Goal: Task Accomplishment & Management: Manage account settings

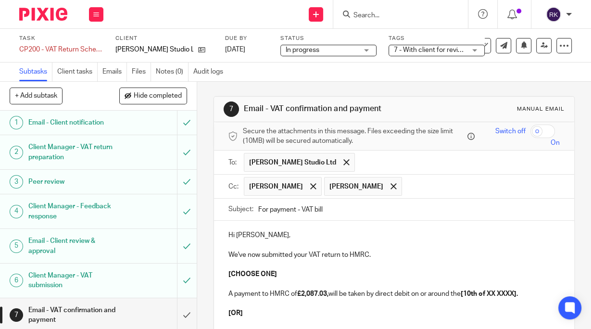
scroll to position [115, 0]
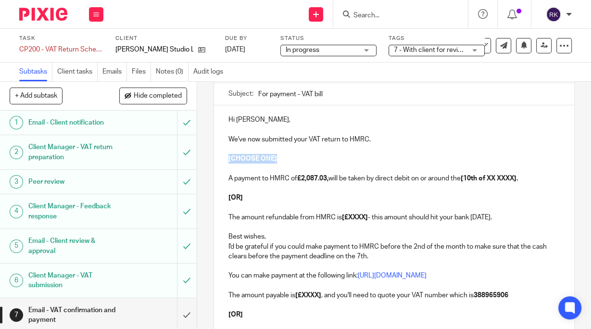
drag, startPoint x: 283, startPoint y: 154, endPoint x: 218, endPoint y: 157, distance: 65.0
click at [218, 157] on div "Hi Rory, We've now submitted your VAT return to HMRC. [CHOOSE ONE] A payment to…" at bounding box center [394, 245] width 360 height 280
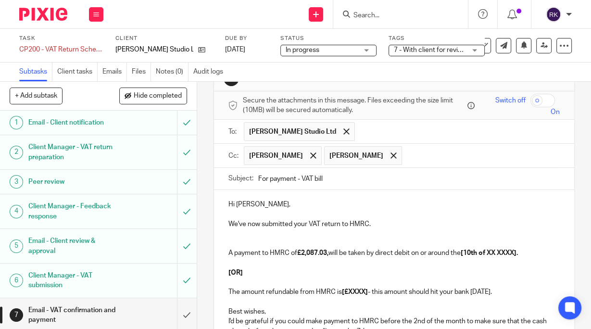
click at [249, 239] on p at bounding box center [393, 244] width 331 height 10
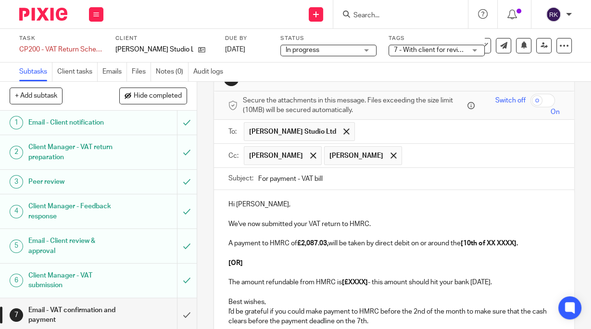
click at [267, 264] on p "[OR]" at bounding box center [393, 263] width 331 height 10
click at [468, 242] on strong "[10th of XX XXXX]." at bounding box center [489, 243] width 57 height 7
click at [485, 242] on strong "10th of XX XXXX]." at bounding box center [488, 243] width 55 height 7
drag, startPoint x: 489, startPoint y: 240, endPoint x: 495, endPoint y: 242, distance: 7.0
click at [495, 242] on strong "10th of XX XXXX]." at bounding box center [488, 243] width 55 height 7
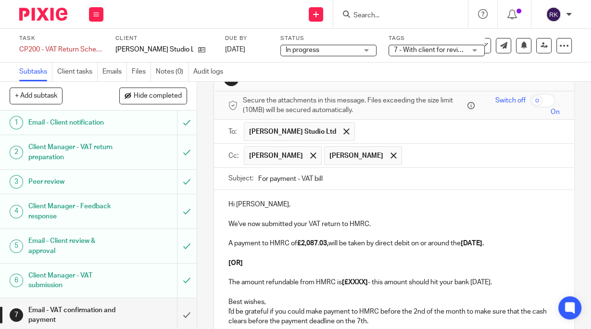
click at [228, 224] on p "We've now submitted your VAT return to HMRC." at bounding box center [393, 224] width 331 height 10
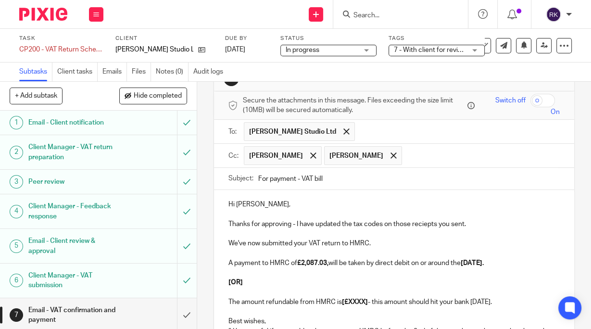
click at [422, 223] on p "Thanks for approving - I have updated the tax codes on those reciepts you sent." at bounding box center [393, 224] width 331 height 10
drag, startPoint x: 423, startPoint y: 225, endPoint x: 441, endPoint y: 75, distance: 151.1
click at [441, 75] on div "Subtasks Client tasks Emails Files Notes (0) Audit logs" at bounding box center [295, 72] width 591 height 19
click at [463, 224] on p "Thanks for approving - I have updated the tax codes on those receipts you sent." at bounding box center [393, 224] width 331 height 10
click at [427, 243] on p "We've now submitted your VAT return to HMRC." at bounding box center [393, 244] width 331 height 10
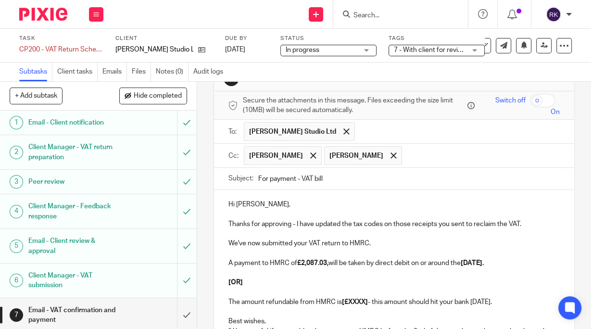
click at [320, 242] on p "We've now submitted your VAT return to HMRC." at bounding box center [393, 244] width 331 height 10
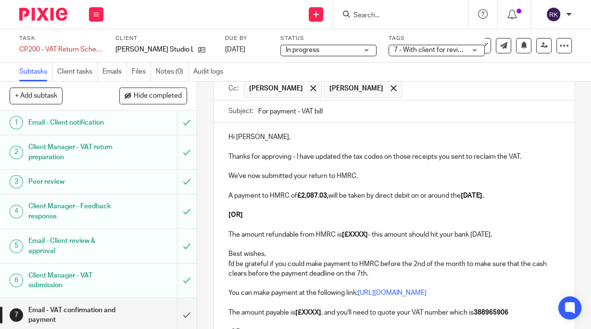
scroll to position [108, 0]
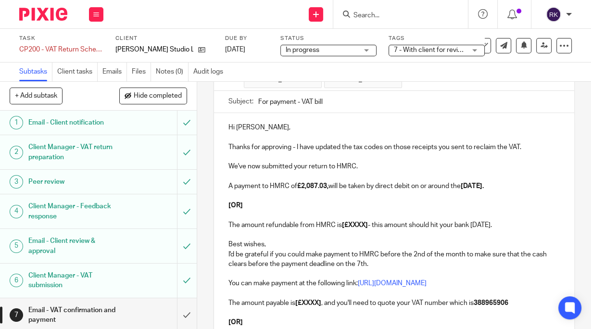
click at [296, 147] on p "Thanks for approving - I have updated the tax codes on those receipts you sent …" at bounding box center [393, 147] width 331 height 10
click at [295, 147] on p "Thanks for approving - I have updated the tax codes on those receipts you sent …" at bounding box center [393, 147] width 331 height 10
click at [360, 159] on p at bounding box center [393, 157] width 331 height 10
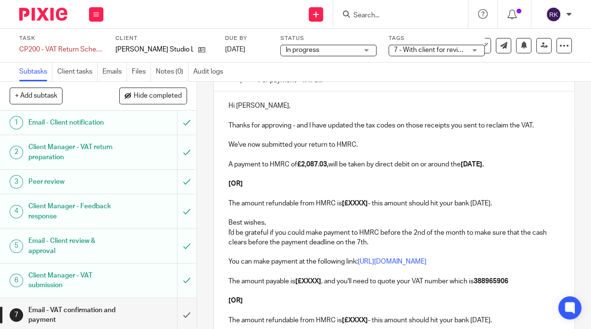
scroll to position [146, 0]
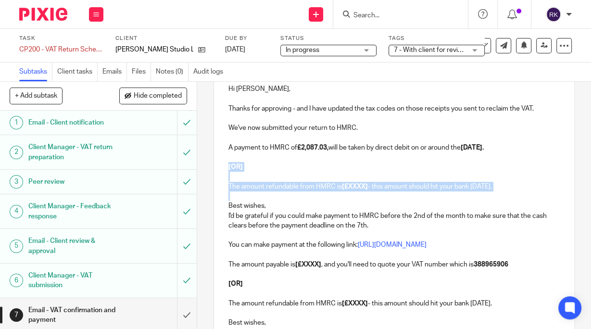
drag, startPoint x: 276, startPoint y: 190, endPoint x: 221, endPoint y: 163, distance: 60.9
click at [223, 163] on div "Hi Rory, Thanks for approving - and I have updated the tax codes on those recei…" at bounding box center [394, 215] width 360 height 280
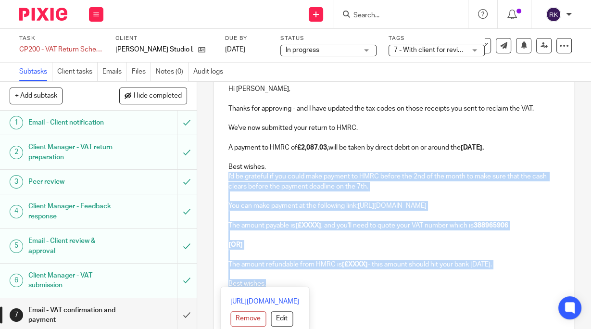
drag, startPoint x: 225, startPoint y: 175, endPoint x: 374, endPoint y: 284, distance: 184.5
click at [374, 284] on div "Hi Rory, Thanks for approving - and I have updated the tax codes on those recei…" at bounding box center [394, 195] width 360 height 241
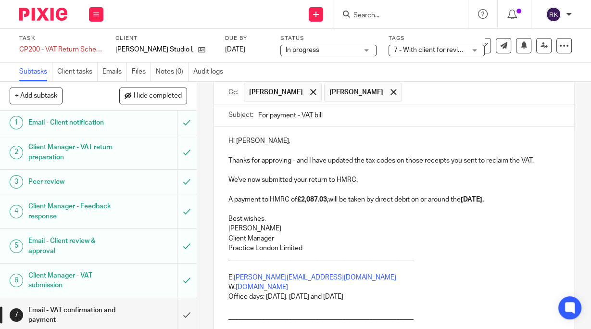
scroll to position [136, 0]
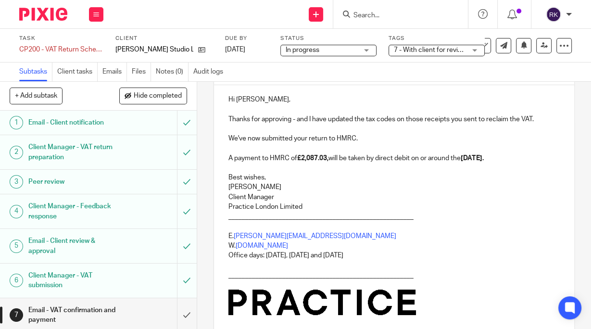
click at [271, 177] on p "Best wishes," at bounding box center [393, 178] width 331 height 10
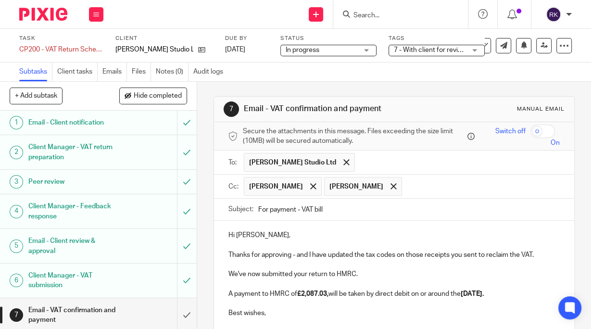
scroll to position [0, 0]
drag, startPoint x: 396, startPoint y: 220, endPoint x: 382, endPoint y: 238, distance: 22.3
click at [382, 238] on p "Hi Rory," at bounding box center [393, 235] width 331 height 10
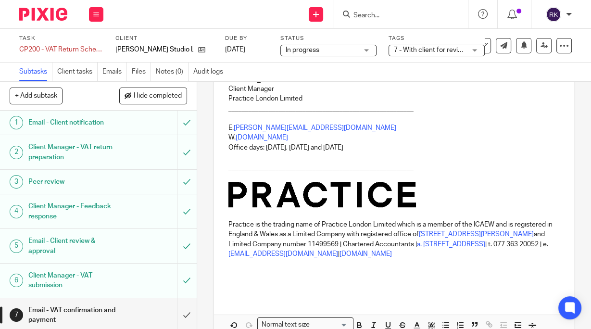
scroll to position [314, 0]
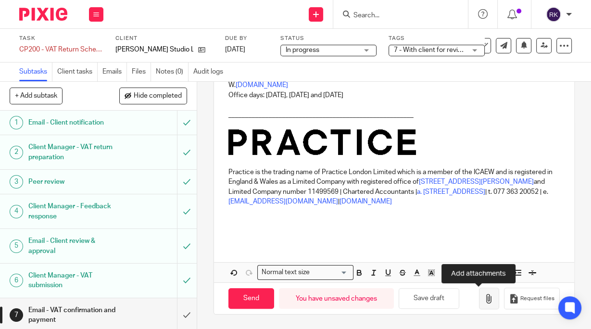
click at [484, 300] on icon "button" at bounding box center [489, 299] width 10 height 10
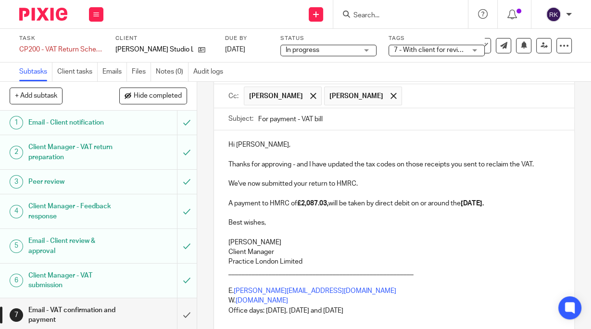
scroll to position [77, 0]
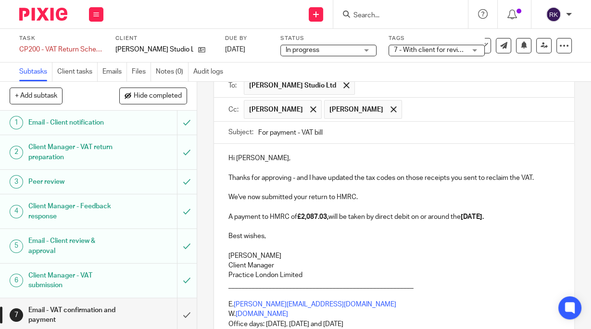
click at [296, 135] on input "For payment - VAT bill" at bounding box center [408, 133] width 301 height 22
click at [330, 129] on input "For payment via Direct Debit - VAT bill" at bounding box center [408, 133] width 301 height 22
click at [309, 132] on input "For payment via Direct debit - VAT bill" at bounding box center [408, 133] width 301 height 22
type input "For payment via direct debit - VAT bill"
click at [398, 258] on p "REBECCA KAMOEN" at bounding box center [393, 256] width 331 height 10
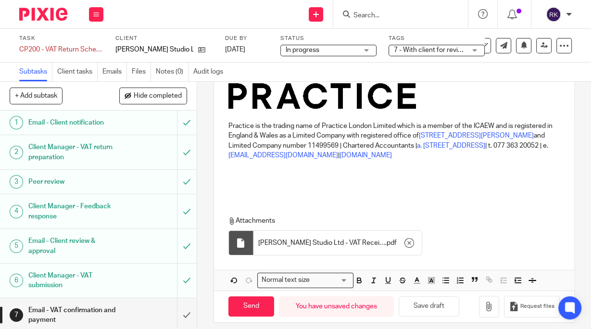
scroll to position [368, 0]
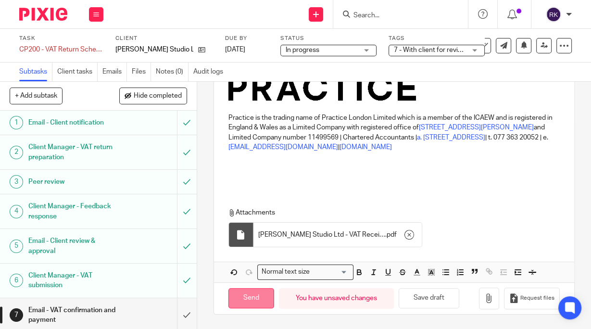
click at [250, 301] on input "Send" at bounding box center [251, 298] width 46 height 21
type input "Sent"
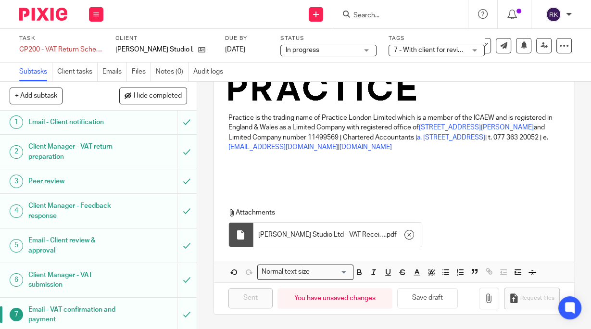
scroll to position [0, 0]
click at [416, 47] on span "7 - With client for review" at bounding box center [430, 50] width 73 height 7
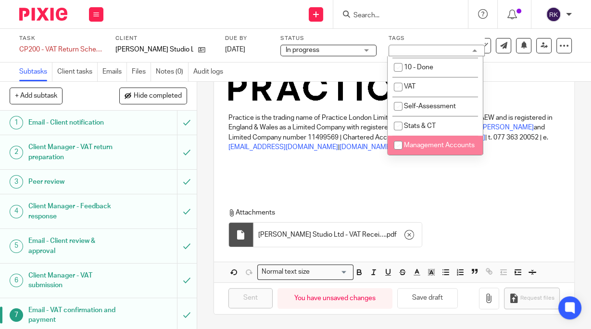
scroll to position [276, 0]
drag, startPoint x: 490, startPoint y: 207, endPoint x: 494, endPoint y: 190, distance: 17.2
click at [493, 198] on div "Hi Rory, Thanks for approving - and I have updated the tax codes on those recei…" at bounding box center [394, 72] width 360 height 422
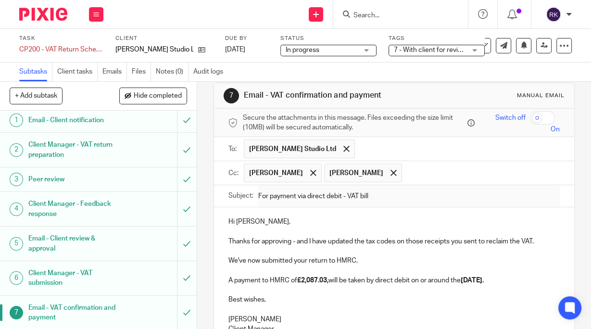
scroll to position [0, 0]
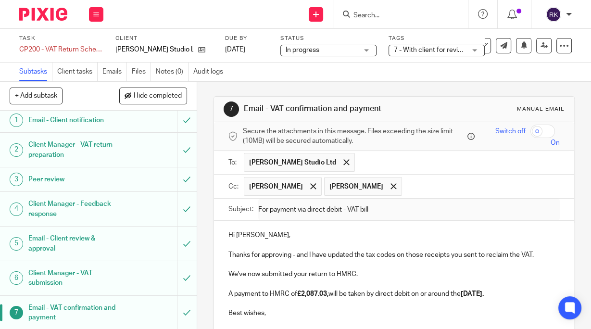
click at [340, 233] on p "Hi Rory," at bounding box center [393, 235] width 331 height 10
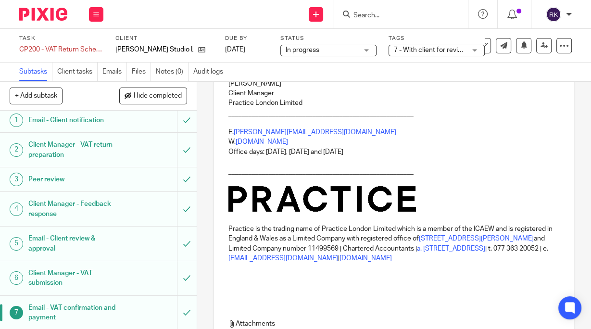
scroll to position [368, 0]
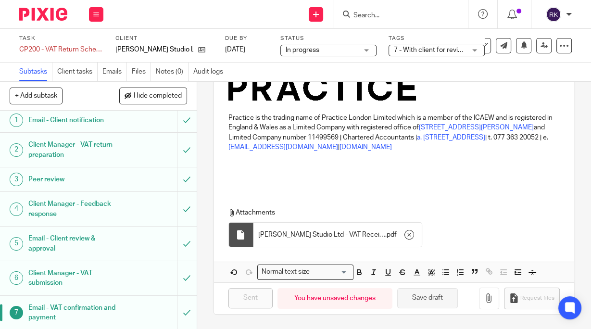
click at [410, 300] on button "Save draft" at bounding box center [427, 298] width 61 height 21
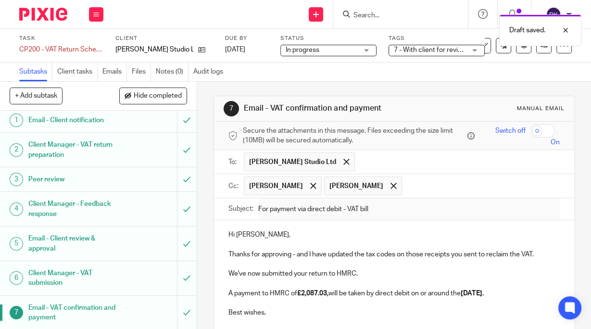
scroll to position [0, 0]
click at [370, 17] on input "Search" at bounding box center [395, 16] width 87 height 9
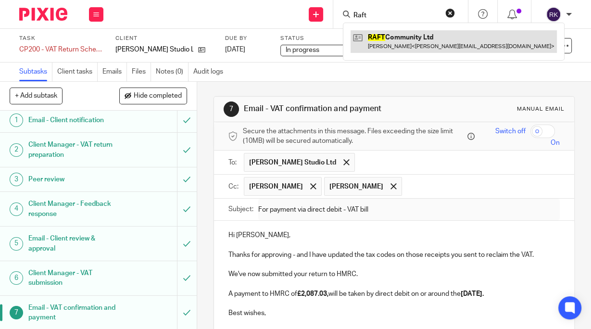
type input "Raft"
click at [383, 37] on link at bounding box center [454, 41] width 206 height 22
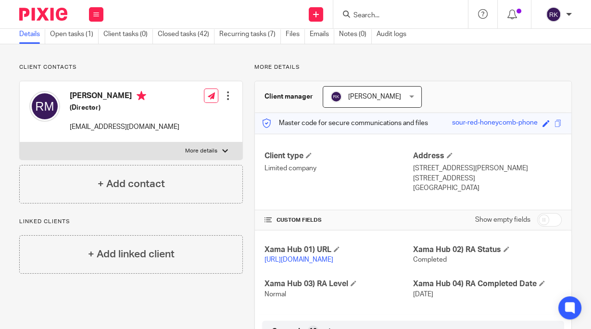
scroll to position [38, 0]
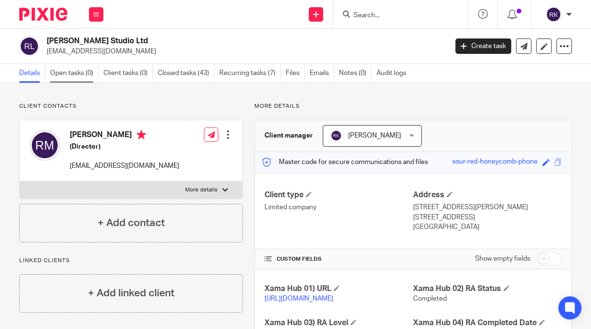
click at [71, 76] on link "Open tasks (0)" at bounding box center [74, 73] width 49 height 19
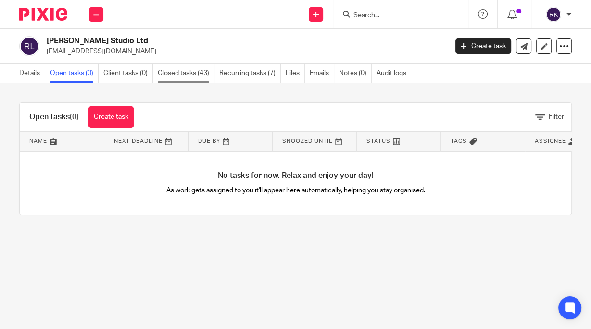
click at [186, 75] on link "Closed tasks (43)" at bounding box center [186, 73] width 57 height 19
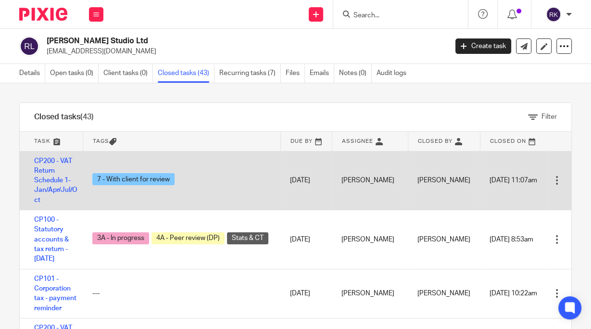
click at [136, 185] on span "7 - With client for review" at bounding box center [133, 179] width 82 height 12
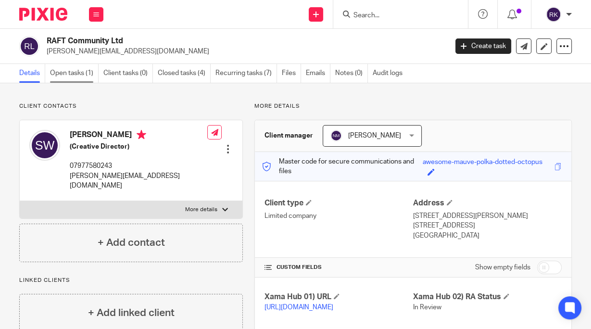
click at [74, 75] on link "Open tasks (1)" at bounding box center [74, 73] width 49 height 19
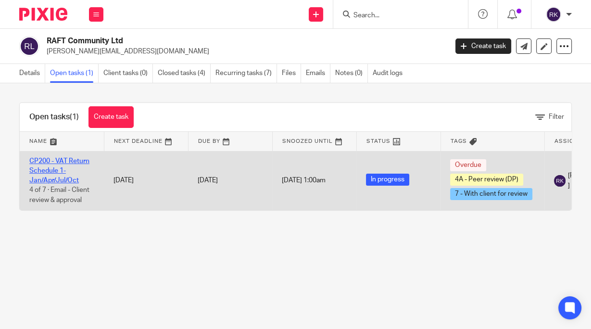
click at [53, 169] on link "CP200 - VAT Return Schedule 1- Jan/Apr/Jul/Oct" at bounding box center [59, 171] width 60 height 26
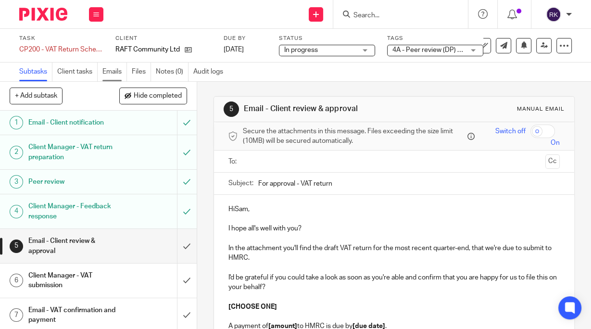
click at [120, 71] on link "Emails" at bounding box center [114, 72] width 25 height 19
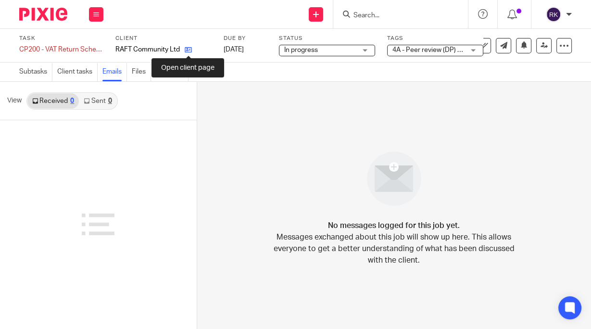
click at [187, 50] on icon at bounding box center [188, 49] width 7 height 7
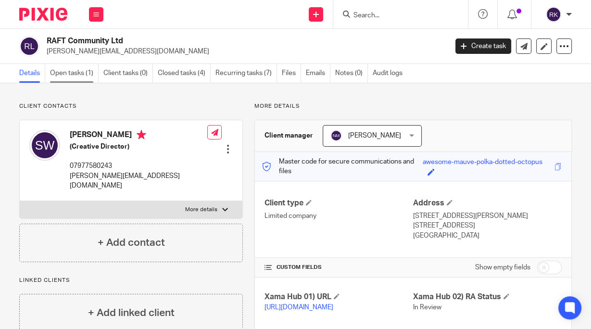
click at [63, 71] on link "Open tasks (1)" at bounding box center [74, 73] width 49 height 19
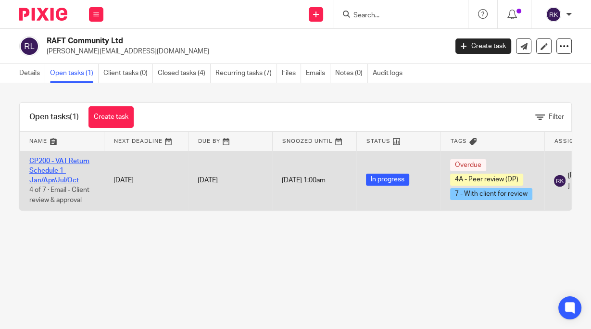
click at [48, 170] on link "CP200 - VAT Return Schedule 1- Jan/Apr/Jul/Oct" at bounding box center [59, 171] width 60 height 26
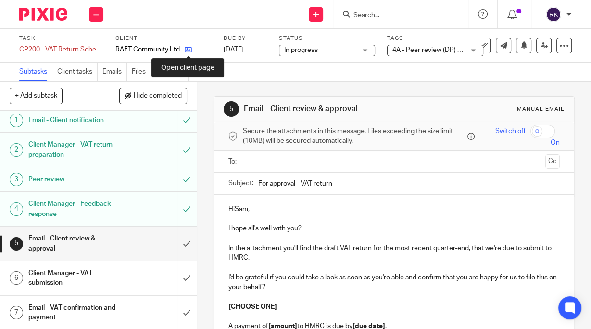
click at [185, 50] on icon at bounding box center [188, 49] width 7 height 7
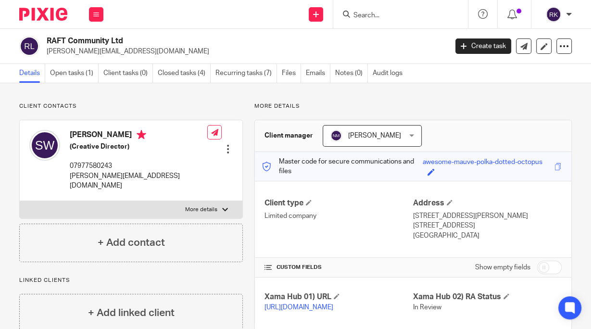
click at [217, 201] on label "More details" at bounding box center [131, 209] width 223 height 17
click at [20, 201] on input "More details" at bounding box center [19, 201] width 0 height 0
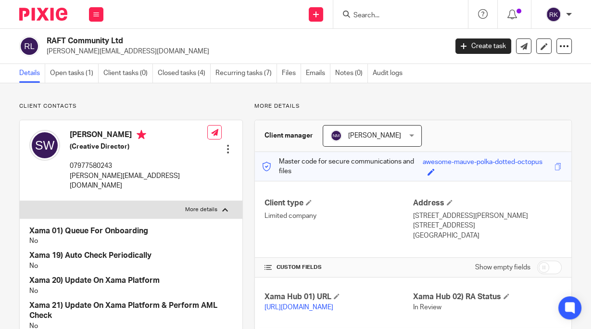
click at [199, 206] on p "More details" at bounding box center [201, 210] width 32 height 8
click at [20, 201] on input "More details" at bounding box center [19, 201] width 0 height 0
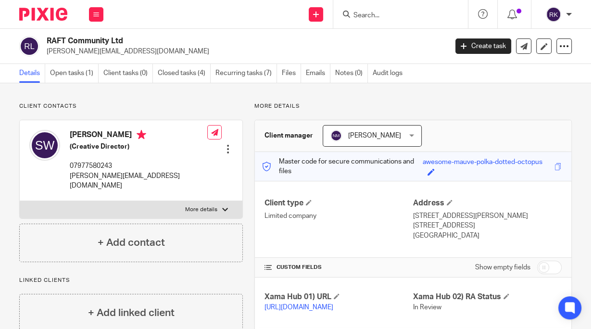
click at [201, 206] on p "More details" at bounding box center [201, 210] width 32 height 8
click at [20, 201] on input "More details" at bounding box center [19, 201] width 0 height 0
checkbox input "true"
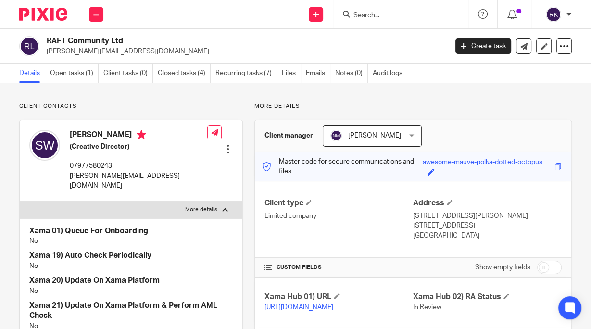
click at [226, 144] on div at bounding box center [228, 149] width 10 height 10
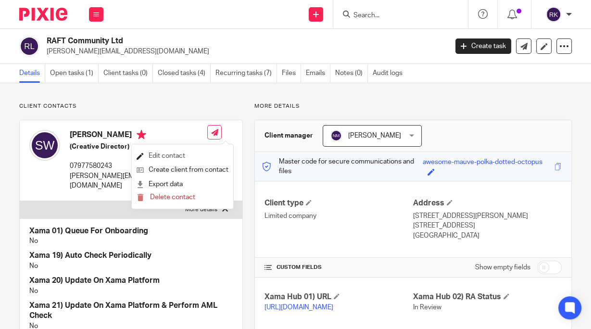
click at [183, 157] on link "Edit contact" at bounding box center [183, 156] width 92 height 14
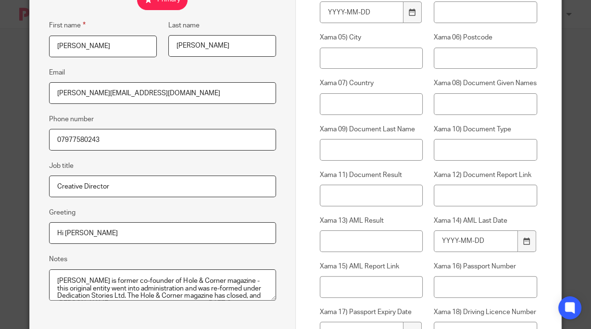
scroll to position [154, 0]
drag, startPoint x: 150, startPoint y: 97, endPoint x: 5, endPoint y: 93, distance: 145.3
click at [5, 93] on div "Edit contact First name Sam Last name Walton Email sam@holeandcorner.com Phone …" at bounding box center [295, 164] width 591 height 329
paste input "raftcreative"
type input "sam@raftcreative.com"
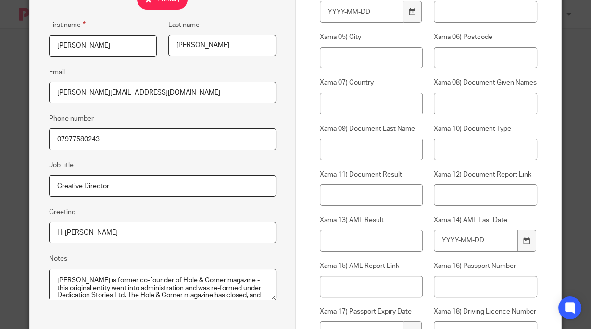
click at [132, 112] on div "Edit contact First name Sam Last name Walton Email sam@raftcreative.com Phone n…" at bounding box center [162, 237] width 265 height 742
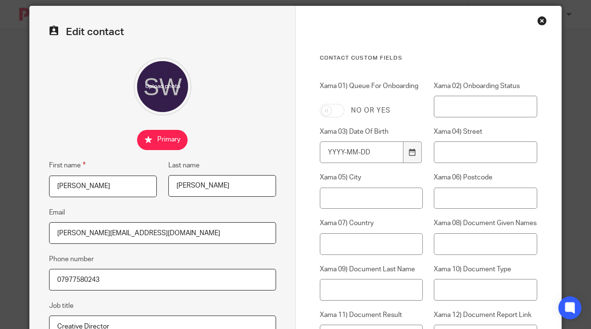
scroll to position [0, 0]
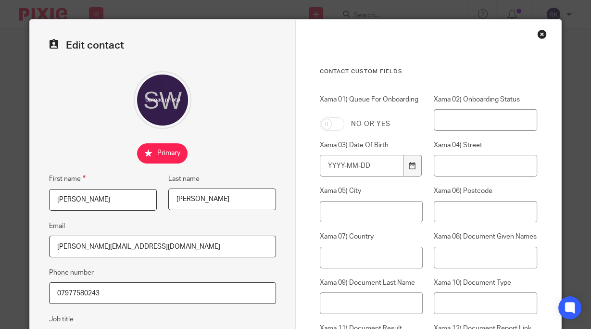
click at [224, 120] on div at bounding box center [162, 100] width 226 height 58
click at [538, 34] on div "Close this dialog window" at bounding box center [542, 34] width 10 height 10
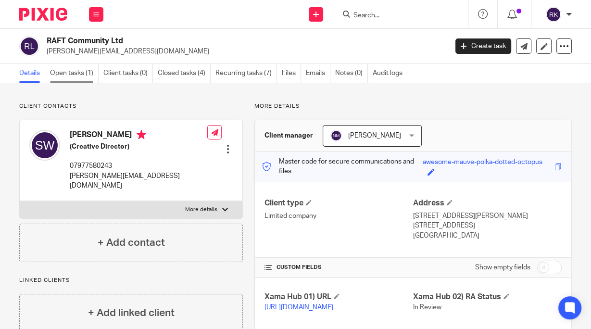
click at [81, 73] on link "Open tasks (1)" at bounding box center [74, 73] width 49 height 19
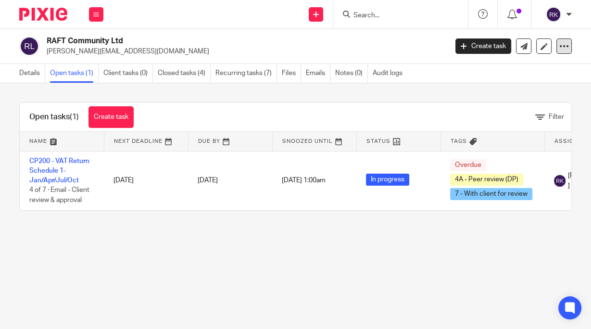
click at [559, 46] on icon at bounding box center [564, 46] width 10 height 10
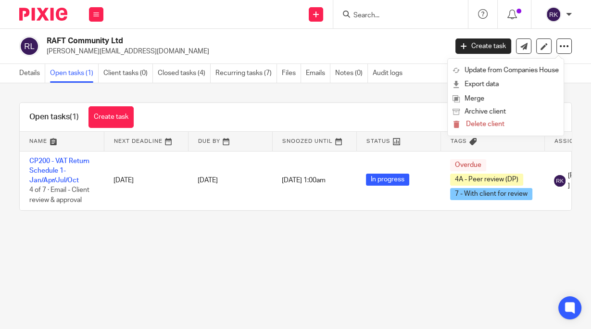
click at [100, 50] on p "[PERSON_NAME][EMAIL_ADDRESS][DOMAIN_NAME]" at bounding box center [244, 52] width 394 height 10
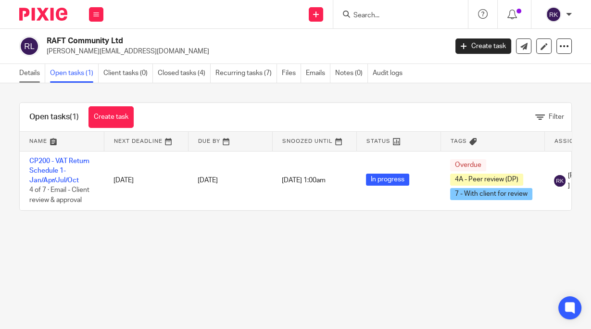
click at [37, 74] on link "Details" at bounding box center [32, 73] width 26 height 19
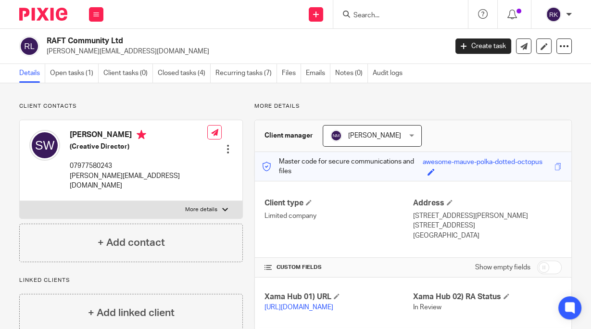
click at [225, 144] on div at bounding box center [228, 149] width 10 height 10
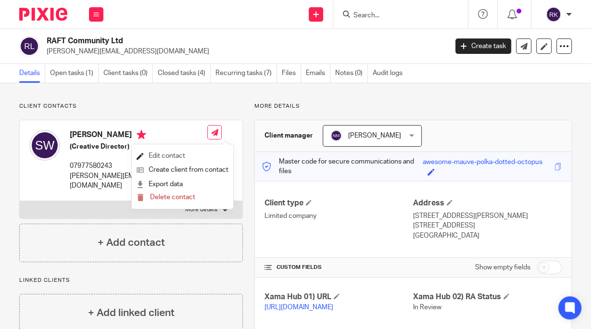
click at [176, 152] on link "Edit contact" at bounding box center [183, 156] width 92 height 14
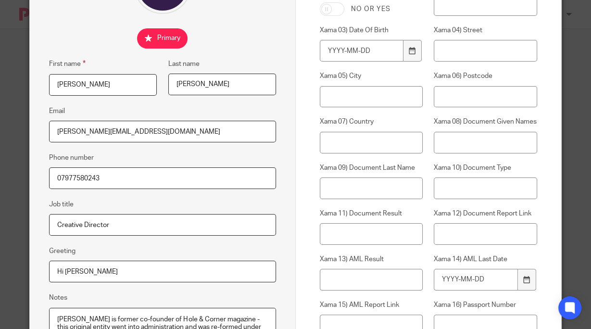
scroll to position [115, 0]
drag, startPoint x: 160, startPoint y: 133, endPoint x: 0, endPoint y: 142, distance: 159.9
click at [0, 142] on div "Edit contact First name [PERSON_NAME] Last name [PERSON_NAME] Email [PERSON_NAM…" at bounding box center [295, 164] width 591 height 329
paste input "raftcreative"
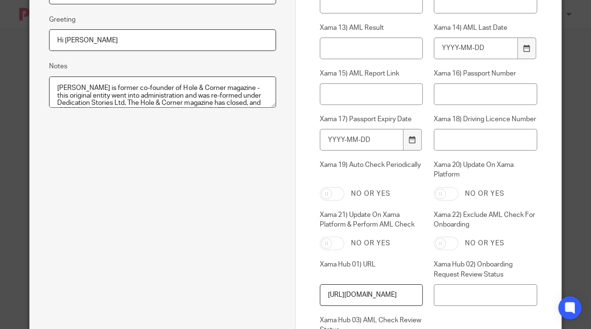
scroll to position [462, 0]
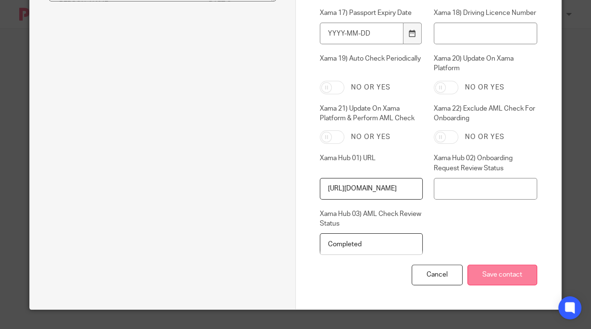
type input "[PERSON_NAME][EMAIL_ADDRESS][DOMAIN_NAME]"
click at [505, 277] on input "Save contact" at bounding box center [502, 274] width 70 height 21
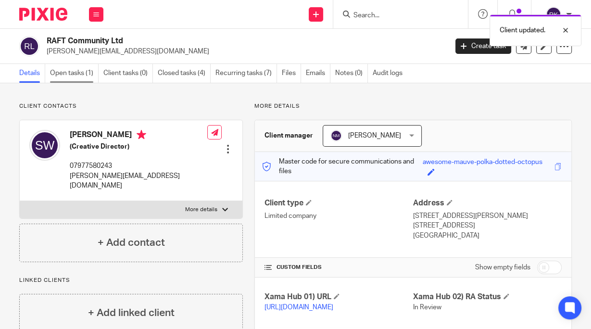
click at [62, 75] on link "Open tasks (1)" at bounding box center [74, 73] width 49 height 19
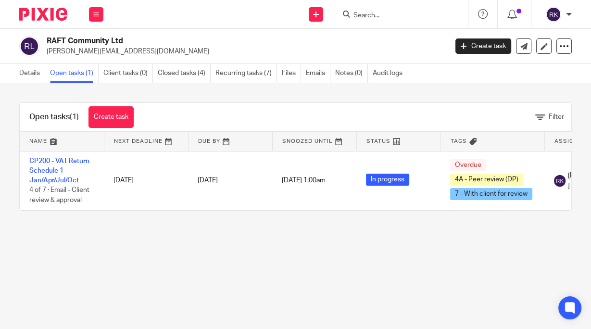
click at [29, 75] on link "Details" at bounding box center [32, 73] width 26 height 19
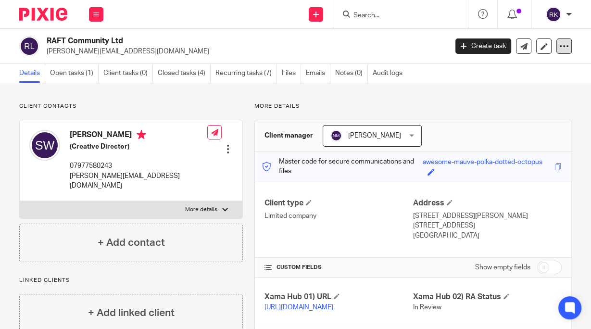
click at [559, 43] on icon at bounding box center [564, 46] width 10 height 10
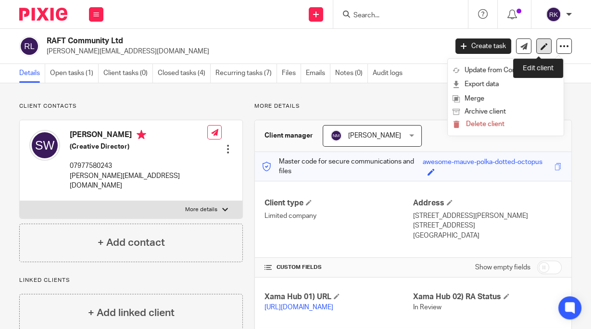
drag, startPoint x: 527, startPoint y: 49, endPoint x: 535, endPoint y: 47, distance: 7.8
click at [534, 47] on div "Create task Update from Companies House Export data Merge Archive client Delete…" at bounding box center [513, 45] width 116 height 15
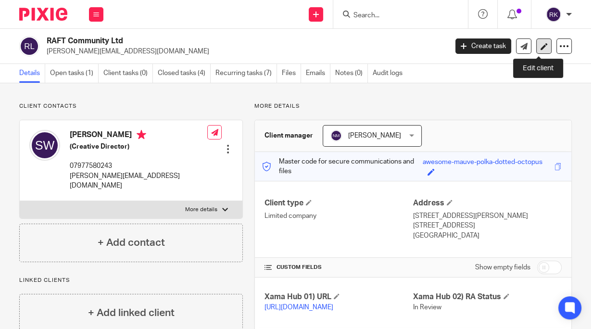
click at [540, 47] on icon at bounding box center [543, 46] width 7 height 7
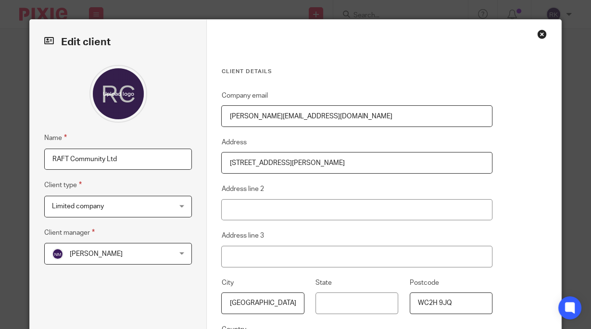
drag, startPoint x: 319, startPoint y: 118, endPoint x: 38, endPoint y: 128, distance: 281.5
click at [39, 128] on div "Edit client Name RAFT Community Ltd Client type Limited company Limited company…" at bounding box center [295, 224] width 531 height 409
paste input "raftcreative"
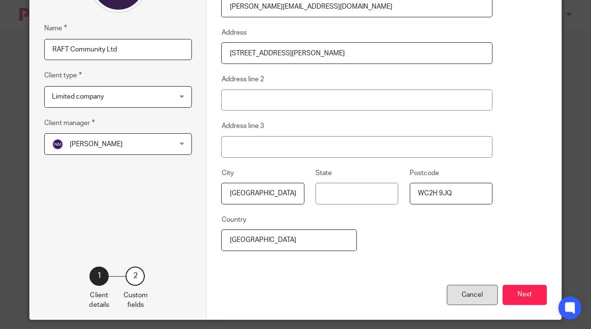
scroll to position [118, 0]
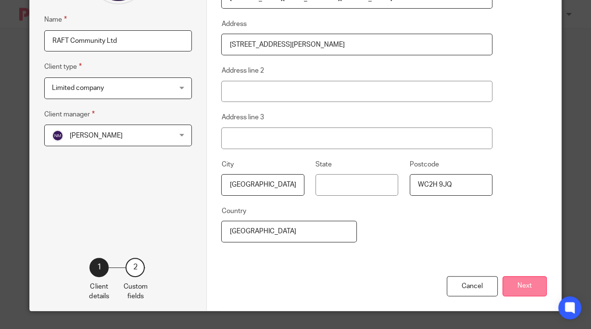
type input "[PERSON_NAME][EMAIL_ADDRESS][DOMAIN_NAME]"
click at [531, 286] on button "Next" at bounding box center [524, 286] width 44 height 21
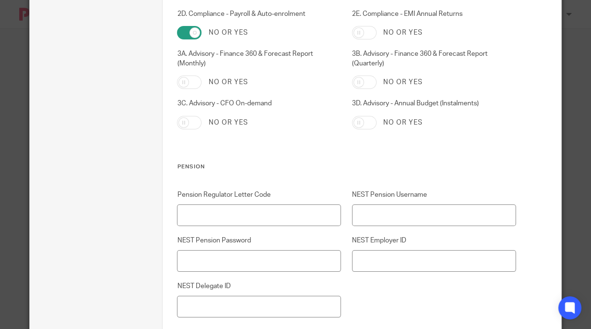
scroll to position [1571, 0]
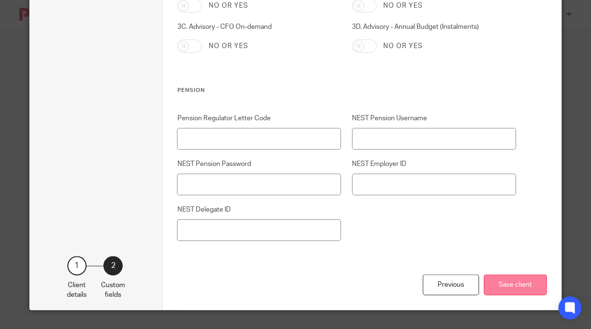
click at [525, 287] on button "Save client" at bounding box center [515, 285] width 63 height 21
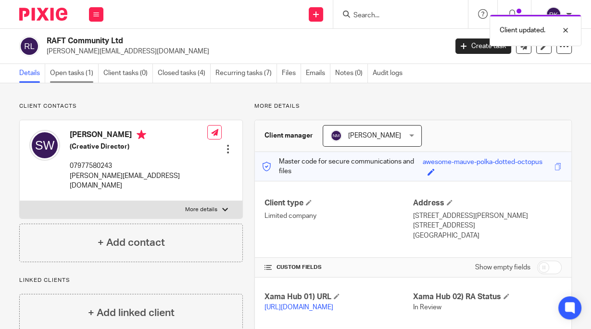
click at [75, 73] on link "Open tasks (1)" at bounding box center [74, 73] width 49 height 19
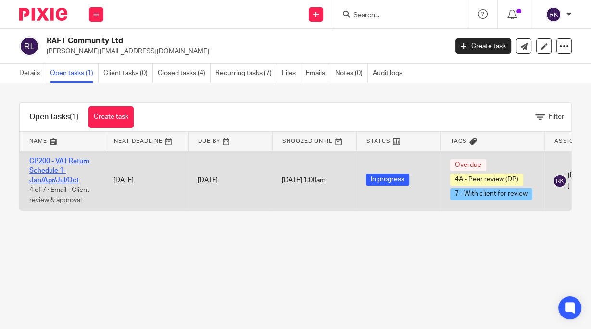
click at [57, 163] on link "CP200 - VAT Return Schedule 1- Jan/Apr/Jul/Oct" at bounding box center [59, 171] width 60 height 26
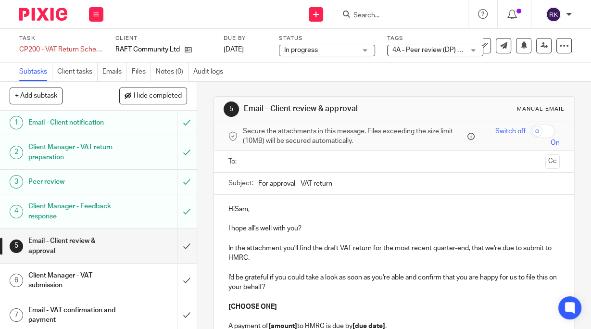
click at [233, 210] on p "HiSam," at bounding box center [393, 209] width 331 height 10
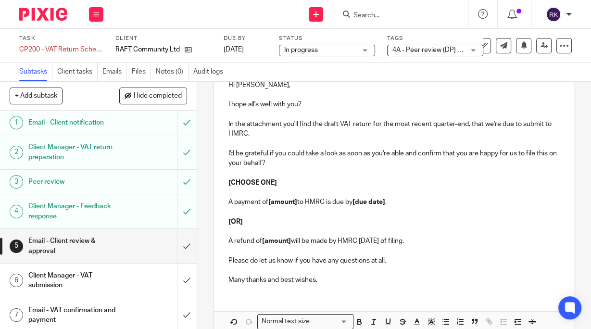
scroll to position [154, 0]
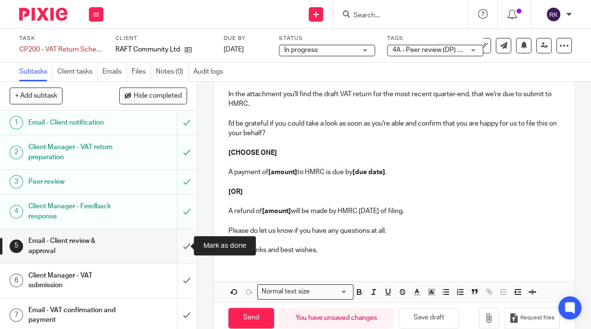
click at [179, 246] on input "submit" at bounding box center [98, 246] width 197 height 34
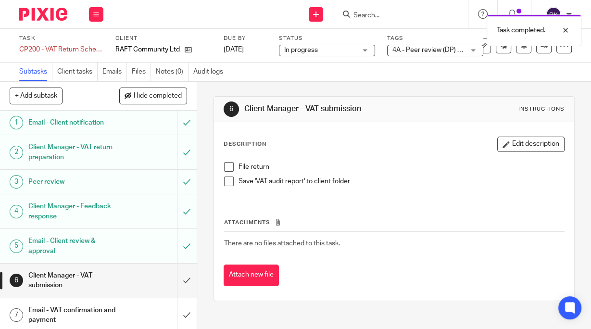
click at [225, 167] on span at bounding box center [229, 167] width 10 height 10
click at [224, 179] on span at bounding box center [229, 181] width 10 height 10
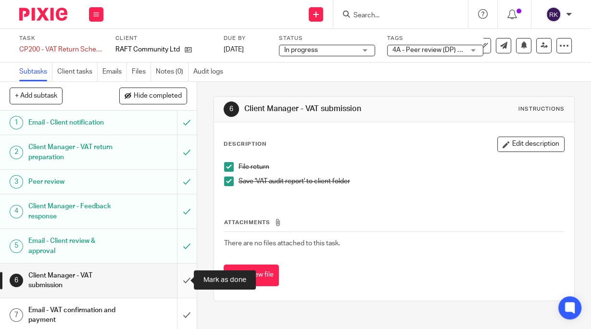
click at [182, 280] on input "submit" at bounding box center [98, 281] width 197 height 34
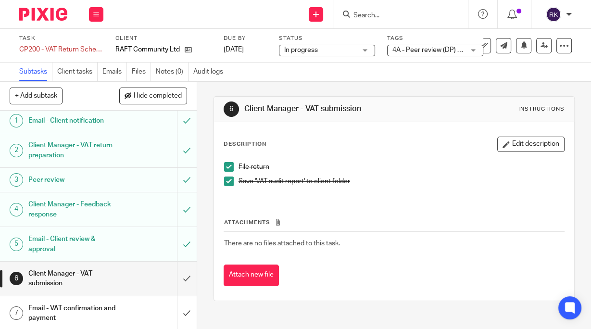
scroll to position [2, 0]
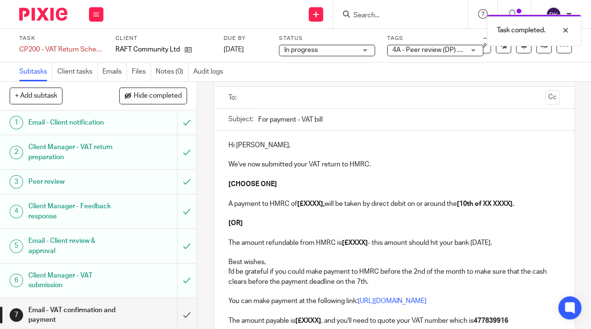
scroll to position [77, 0]
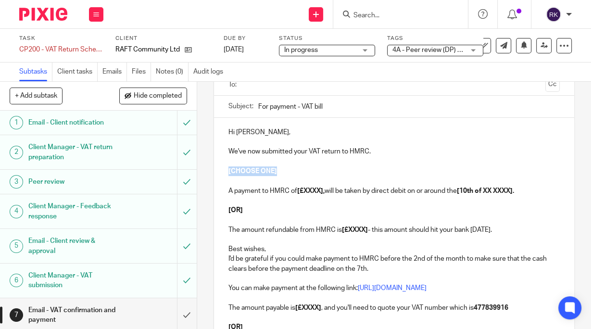
drag, startPoint x: 280, startPoint y: 169, endPoint x: 219, endPoint y: 173, distance: 61.6
click at [217, 172] on div "Hi Sam, We've now submitted your VAT return to HMRC. [CHOOSE ONE] A payment to …" at bounding box center [394, 258] width 360 height 280
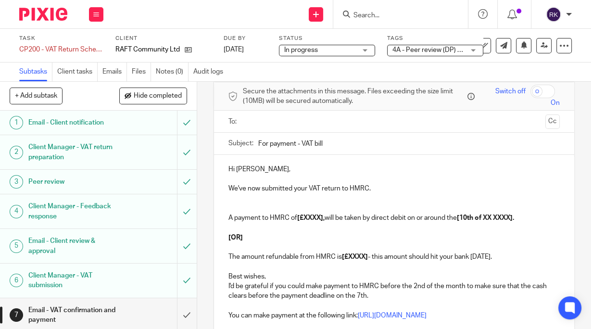
scroll to position [115, 0]
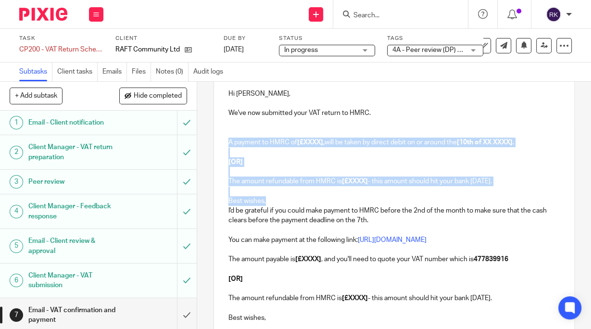
drag, startPoint x: 285, startPoint y: 201, endPoint x: 202, endPoint y: 143, distance: 101.1
click at [202, 143] on div "7 Email - VAT confirmation and payment Manual email Secure the attachments in t…" at bounding box center [394, 205] width 394 height 247
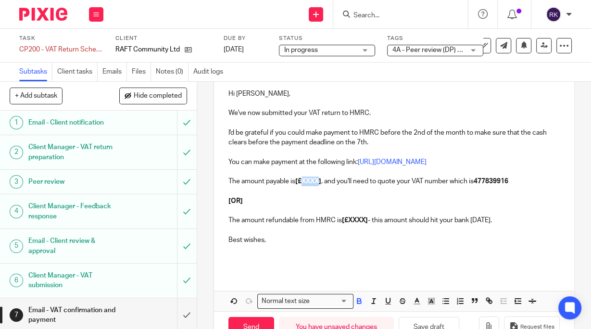
drag, startPoint x: 321, startPoint y: 179, endPoint x: 304, endPoint y: 179, distance: 17.3
click at [304, 179] on strong "[£XXXX]" at bounding box center [308, 181] width 26 height 7
paste div
click at [299, 181] on strong "[£14,823.25" at bounding box center [313, 181] width 36 height 7
drag, startPoint x: 240, startPoint y: 205, endPoint x: 221, endPoint y: 201, distance: 19.7
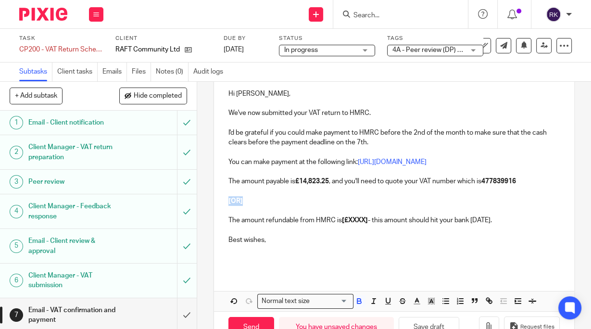
click at [222, 201] on div "Hi Sam, We've now submitted your VAT return to HMRC. I'd be grateful if you cou…" at bounding box center [394, 175] width 360 height 192
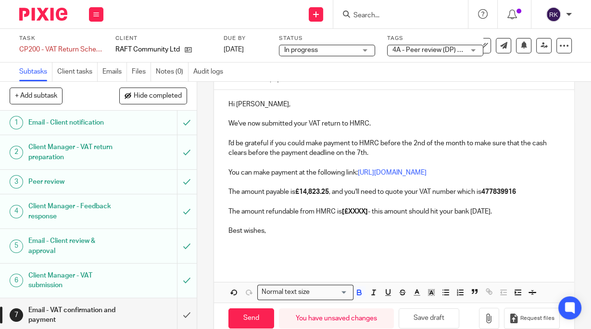
scroll to position [108, 0]
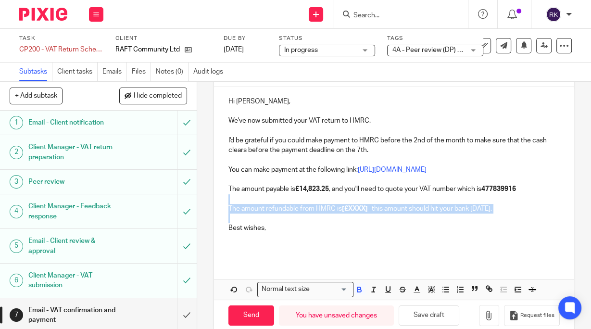
drag, startPoint x: 235, startPoint y: 217, endPoint x: 226, endPoint y: 200, distance: 19.4
click at [226, 200] on div "Hi Sam, We've now submitted your VAT return to HMRC. I'd be grateful if you cou…" at bounding box center [394, 173] width 360 height 173
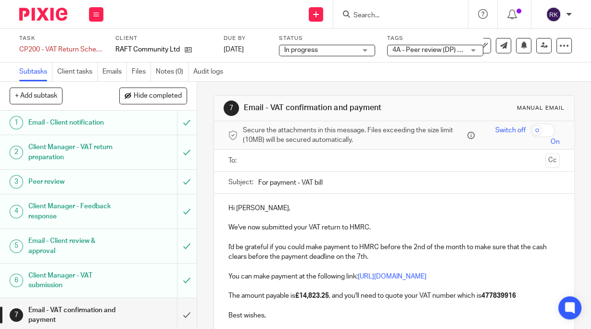
scroll to position [0, 0]
click at [315, 155] on ul at bounding box center [394, 161] width 301 height 16
click at [313, 160] on input "text" at bounding box center [393, 161] width 295 height 11
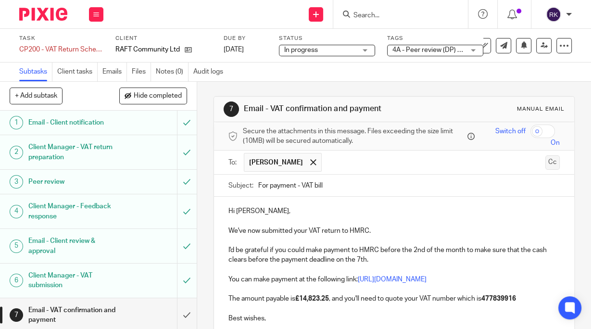
click at [545, 163] on button "Cc" at bounding box center [552, 162] width 14 height 14
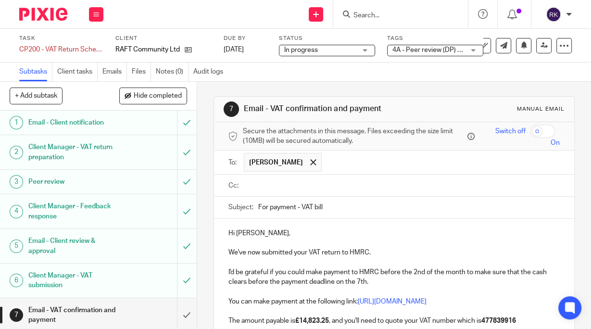
click at [282, 182] on input "text" at bounding box center [401, 185] width 310 height 11
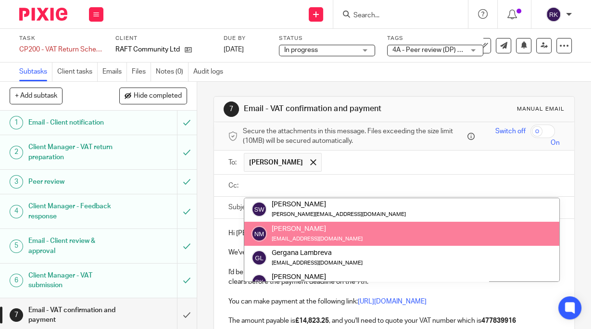
scroll to position [38, 0]
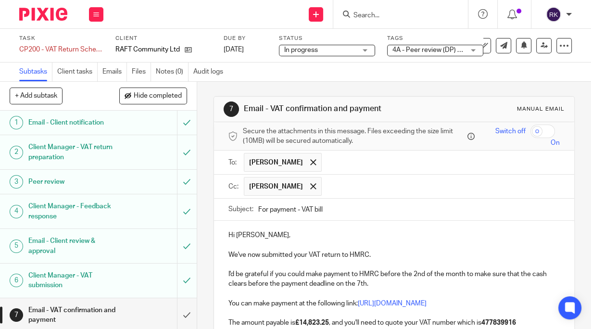
click at [506, 196] on ul "[PERSON_NAME]" at bounding box center [402, 187] width 316 height 24
click at [510, 187] on input "text" at bounding box center [441, 186] width 229 height 19
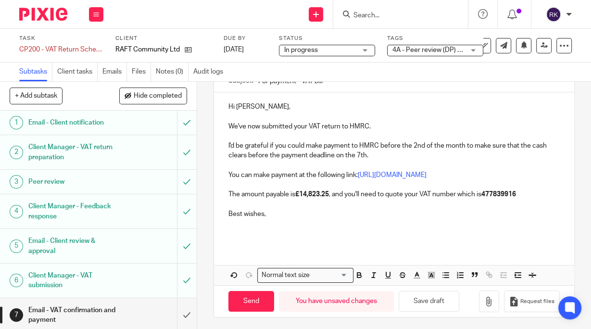
scroll to position [129, 0]
click at [229, 122] on p "We've now submitted your VAT return to HMRC." at bounding box center [393, 126] width 331 height 10
click at [228, 123] on p "We've now submitted your VAT return to HMRC." at bounding box center [393, 126] width 331 height 10
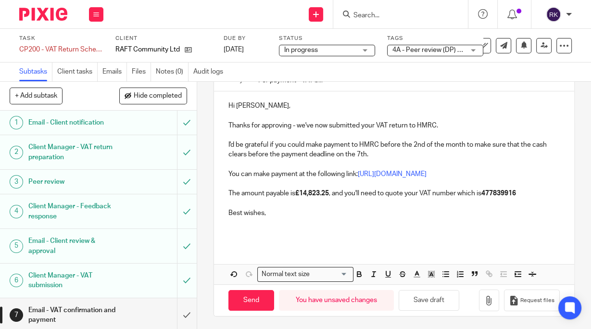
click at [295, 224] on p at bounding box center [393, 228] width 331 height 20
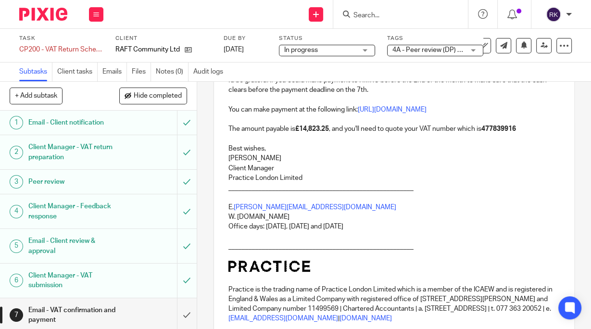
scroll to position [155, 0]
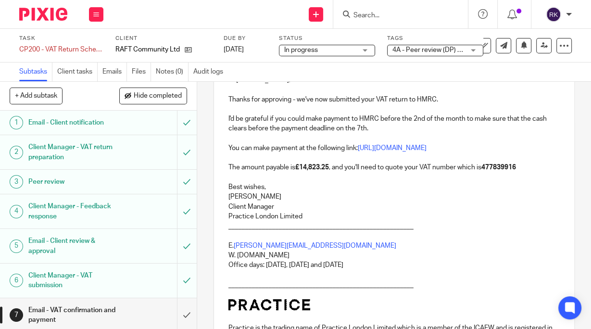
click at [288, 187] on p "Best wishes," at bounding box center [393, 187] width 331 height 10
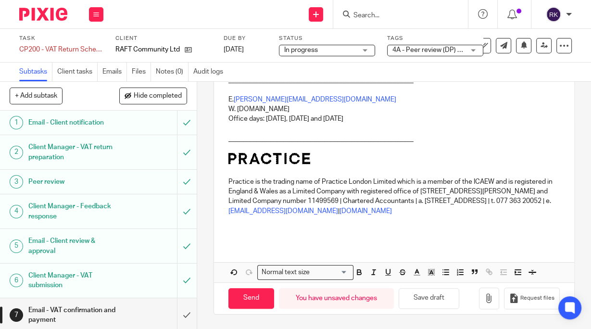
scroll to position [319, 0]
click at [484, 298] on button "button" at bounding box center [489, 299] width 20 height 22
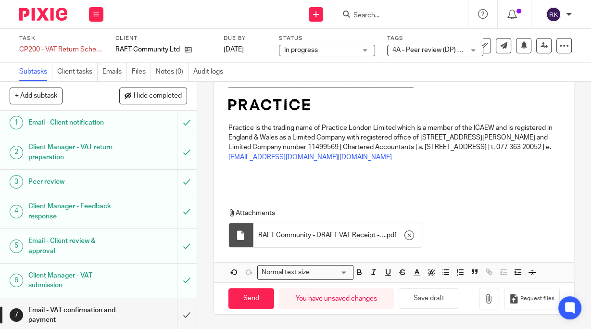
scroll to position [373, 0]
click at [253, 298] on input "Send" at bounding box center [251, 298] width 46 height 21
type input "Sent"
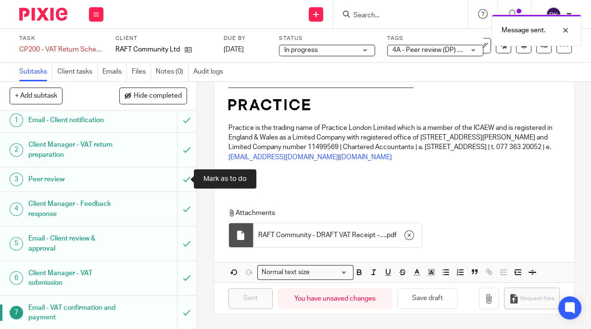
scroll to position [0, 0]
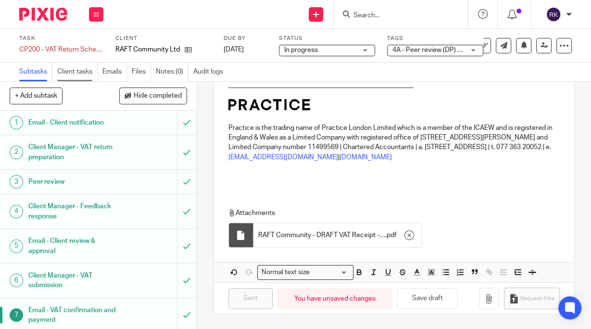
click at [75, 73] on link "Client tasks" at bounding box center [77, 72] width 40 height 19
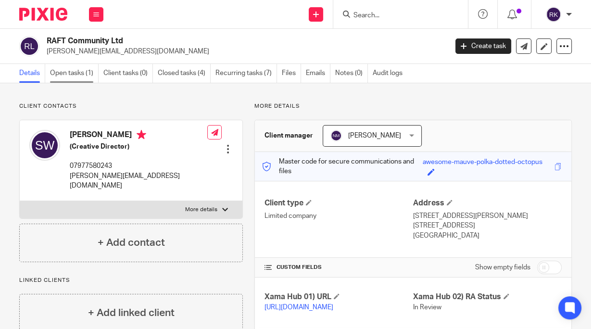
click at [75, 71] on link "Open tasks (1)" at bounding box center [74, 73] width 49 height 19
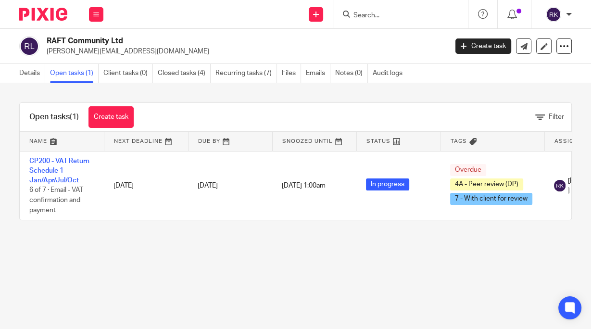
click at [31, 71] on link "Details" at bounding box center [32, 73] width 26 height 19
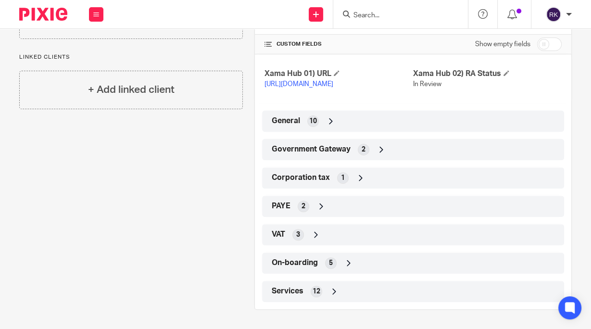
scroll to position [232, 0]
click at [311, 237] on icon at bounding box center [316, 235] width 10 height 10
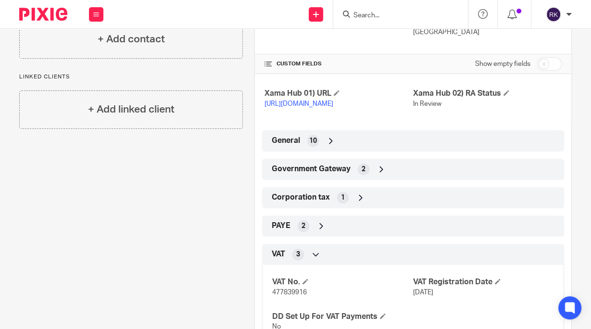
scroll to position [194, 0]
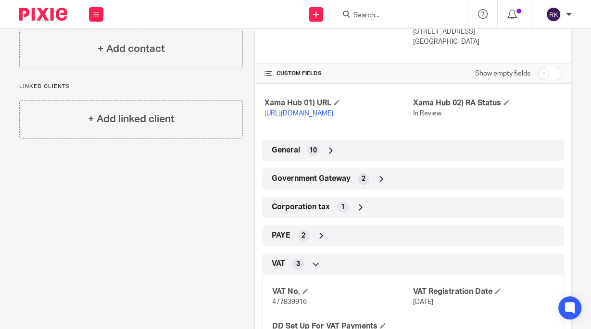
click at [362, 184] on span "2" at bounding box center [364, 179] width 4 height 10
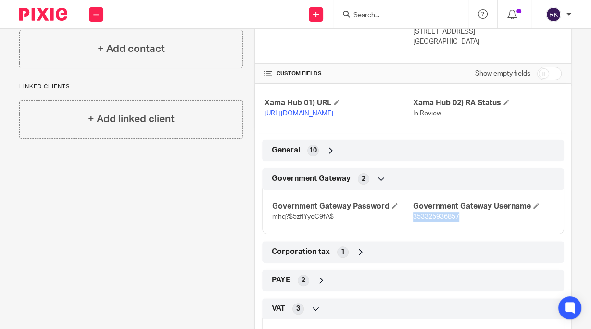
drag, startPoint x: 459, startPoint y: 223, endPoint x: 409, endPoint y: 227, distance: 50.2
click at [413, 222] on p "353325936857" at bounding box center [483, 217] width 141 height 10
copy span "353325936857"
drag, startPoint x: 338, startPoint y: 227, endPoint x: 265, endPoint y: 224, distance: 73.2
click at [265, 224] on div "Government Gateway Password mhq?$5zfiYyeC9fA$ Government Gateway Username 35332…" at bounding box center [413, 208] width 302 height 52
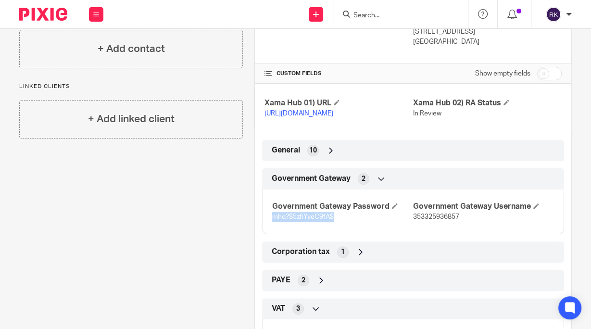
copy span "mhq?$5zfiYyeC9fA$"
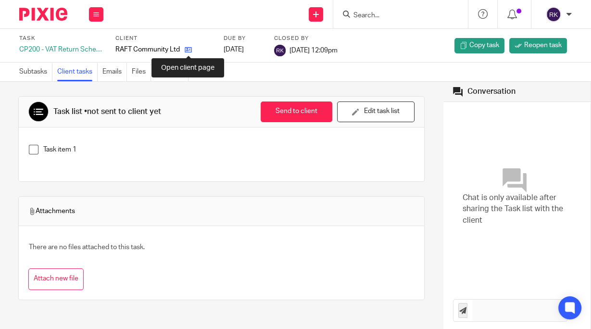
click at [187, 52] on icon at bounding box center [188, 49] width 7 height 7
